Goal: Task Accomplishment & Management: Manage account settings

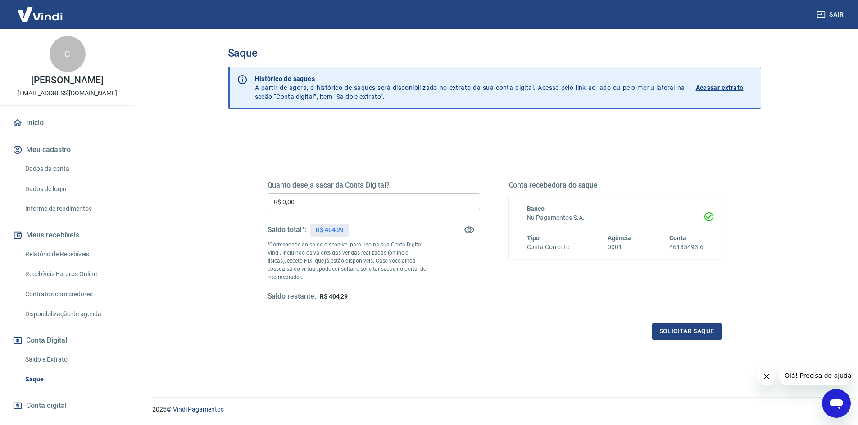
click at [333, 204] on input "R$ 0,00" at bounding box center [373, 202] width 213 height 17
type input "R$ 404,29"
click at [693, 334] on button "Solicitar saque" at bounding box center [686, 331] width 69 height 17
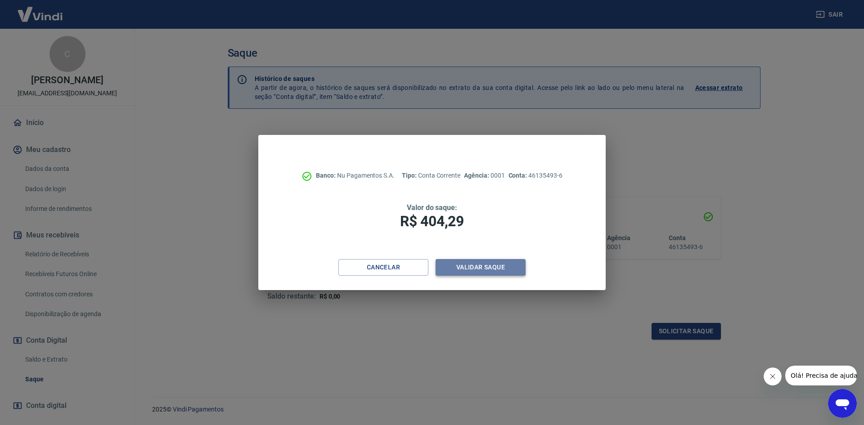
click at [489, 272] on button "Validar saque" at bounding box center [481, 267] width 90 height 17
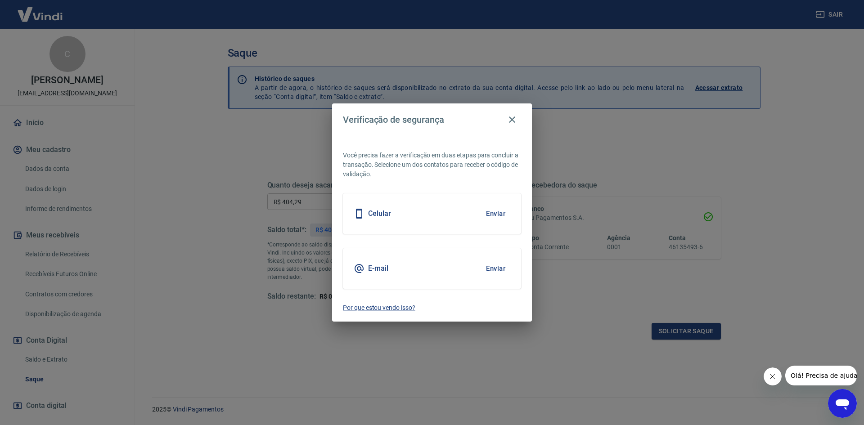
click at [497, 263] on button "Enviar" at bounding box center [495, 268] width 29 height 19
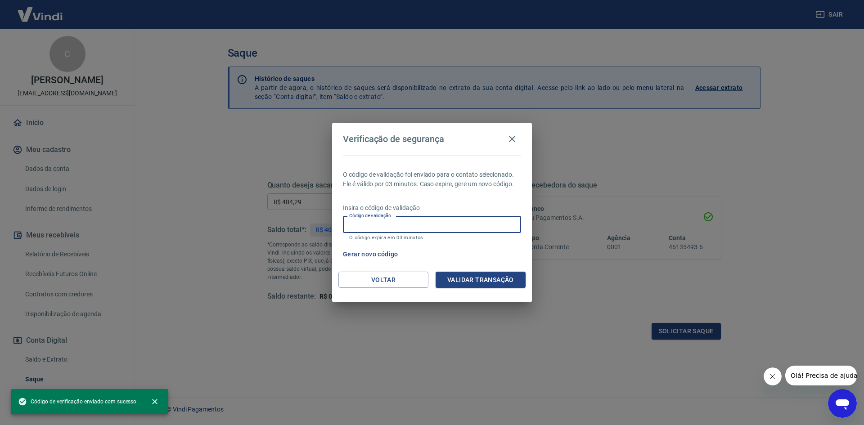
click at [448, 228] on input "Código de validação" at bounding box center [432, 225] width 178 height 17
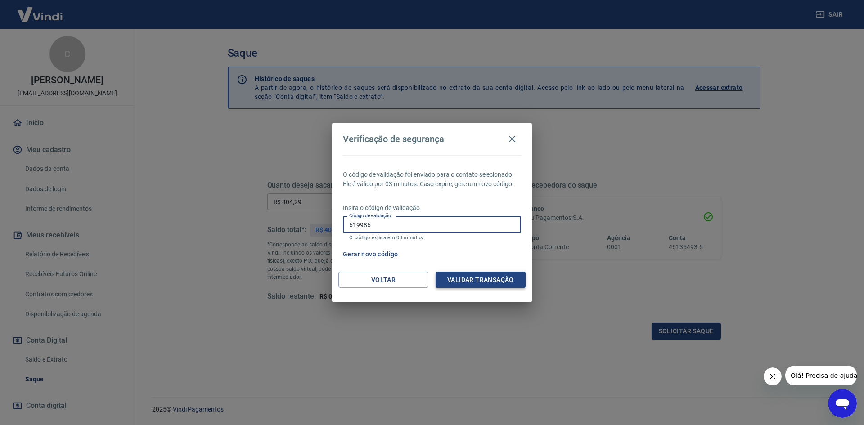
type input "619986"
click at [479, 286] on button "Validar transação" at bounding box center [481, 280] width 90 height 17
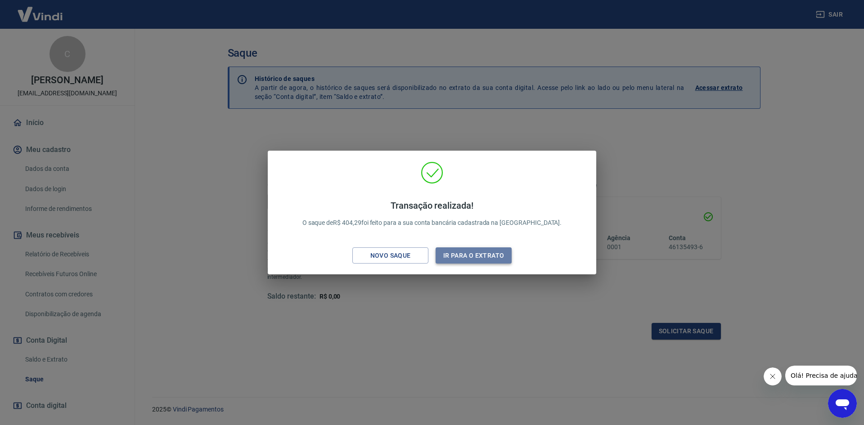
click at [485, 256] on button "Ir para o extrato" at bounding box center [474, 256] width 76 height 17
